Goal: Task Accomplishment & Management: Complete application form

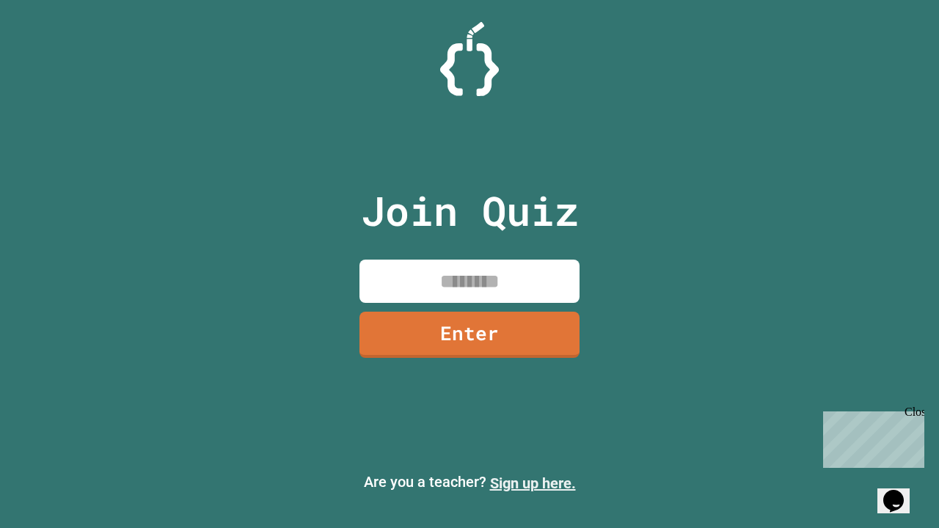
click at [532, 483] on link "Sign up here." at bounding box center [533, 484] width 86 height 18
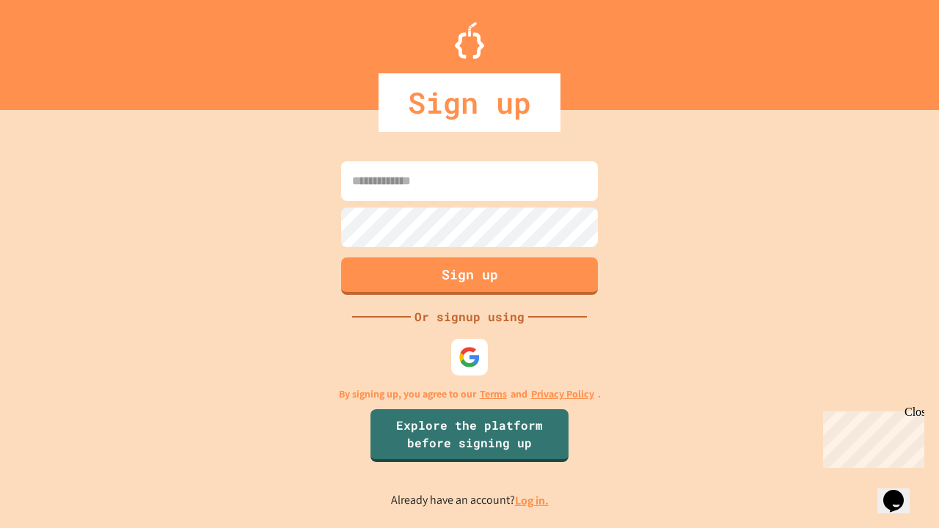
click at [532, 500] on link "Log in." at bounding box center [532, 500] width 34 height 15
